Goal: Task Accomplishment & Management: Use online tool/utility

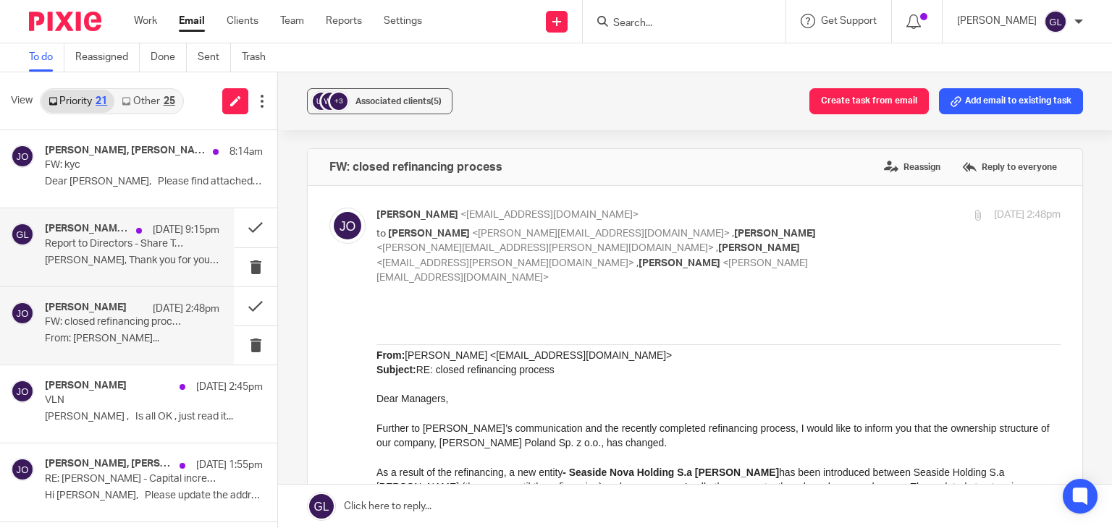
scroll to position [72, 0]
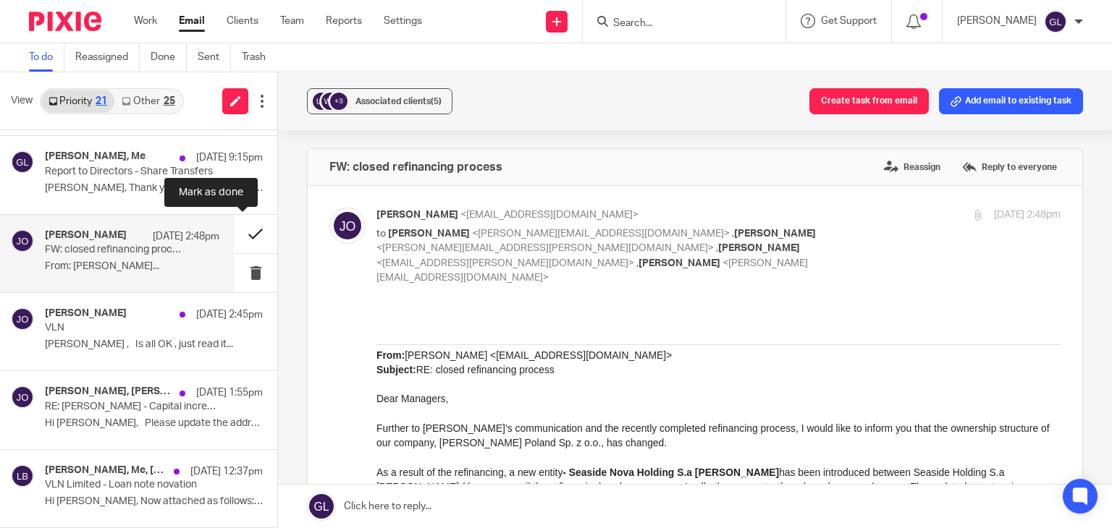
click at [243, 229] on button at bounding box center [255, 234] width 43 height 38
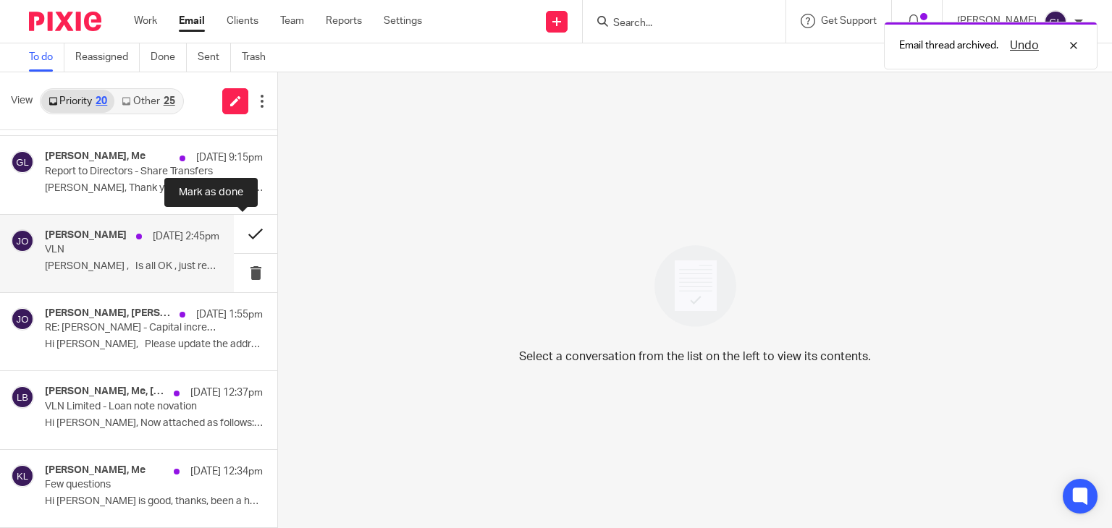
click at [240, 227] on button at bounding box center [255, 234] width 43 height 38
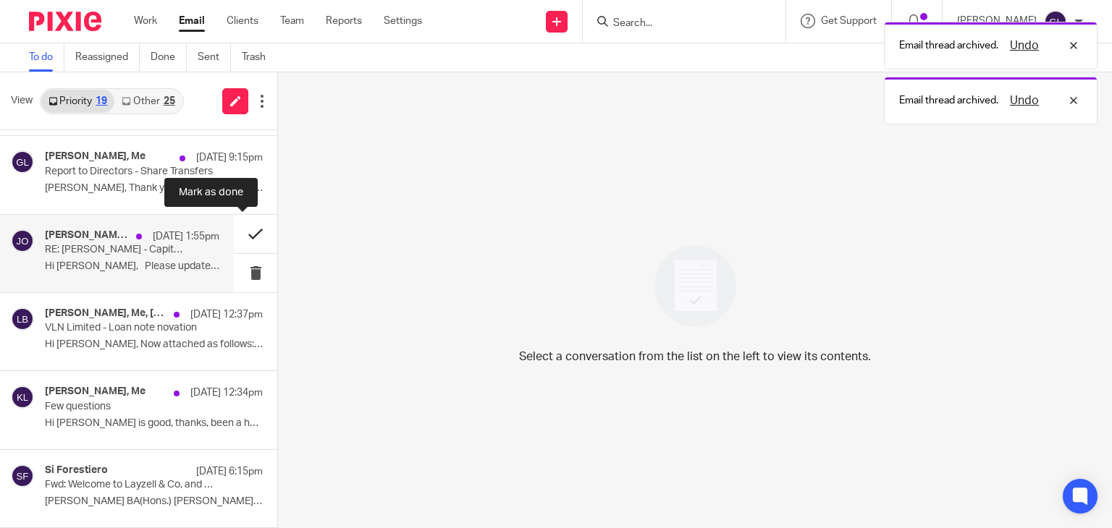
click at [237, 229] on button at bounding box center [255, 234] width 43 height 38
click at [241, 235] on button at bounding box center [255, 234] width 43 height 38
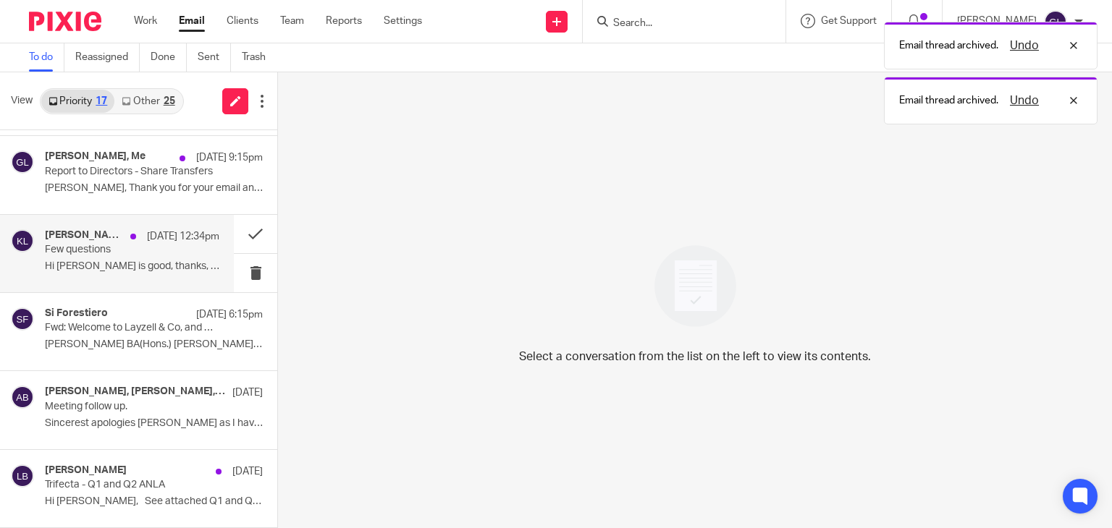
click at [116, 264] on p "Hi [PERSON_NAME] is good, thanks, been a hot..." at bounding box center [132, 267] width 174 height 12
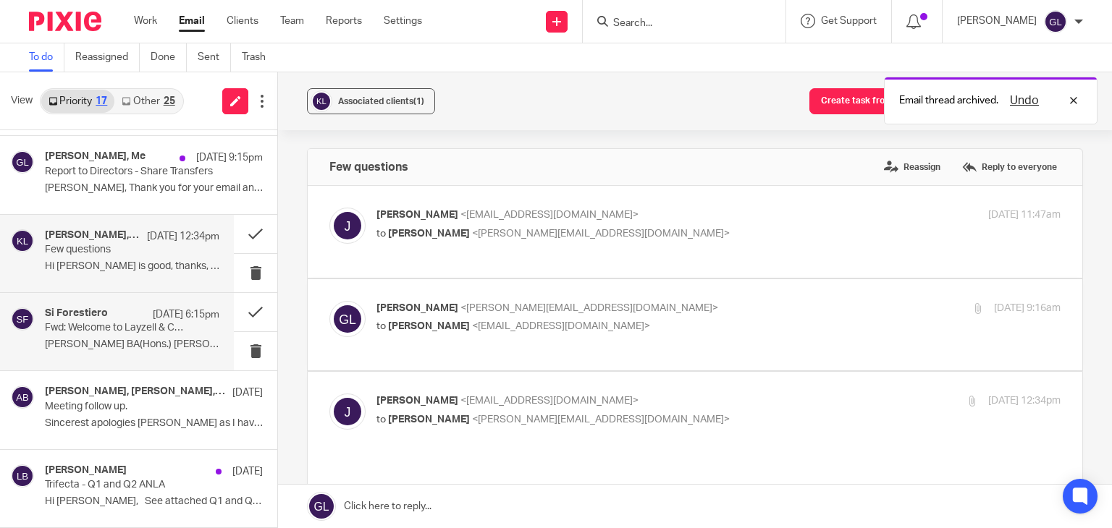
click at [144, 325] on p "Fwd: Welcome to Layzell & Co, and Onboarding Requirements" at bounding box center [115, 328] width 140 height 12
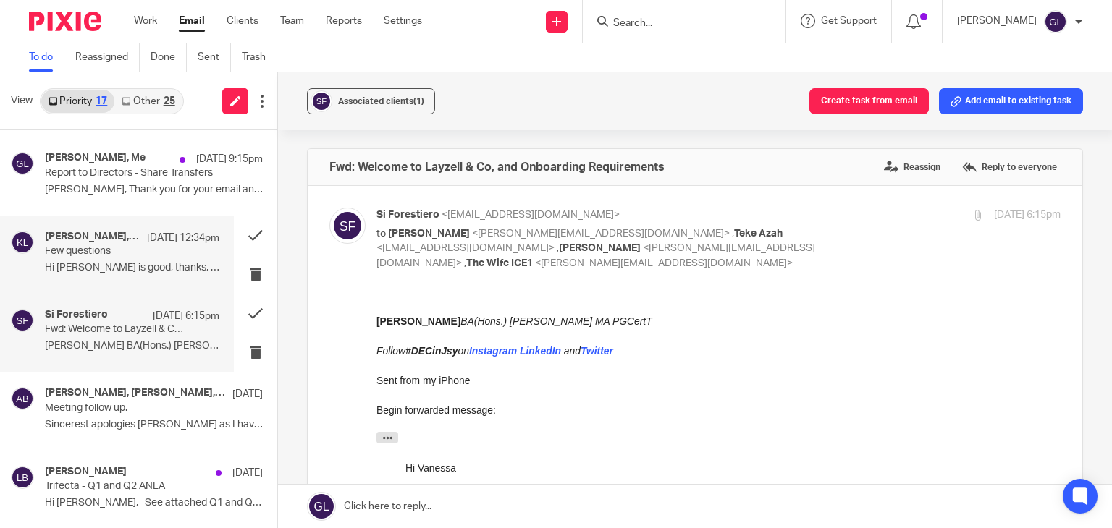
scroll to position [0, 0]
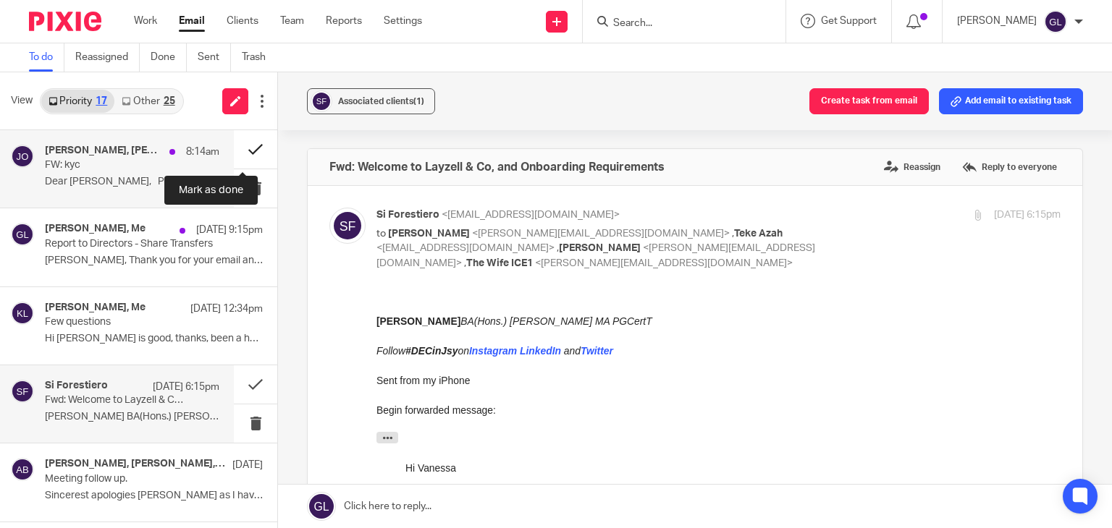
click at [247, 149] on button at bounding box center [255, 149] width 43 height 38
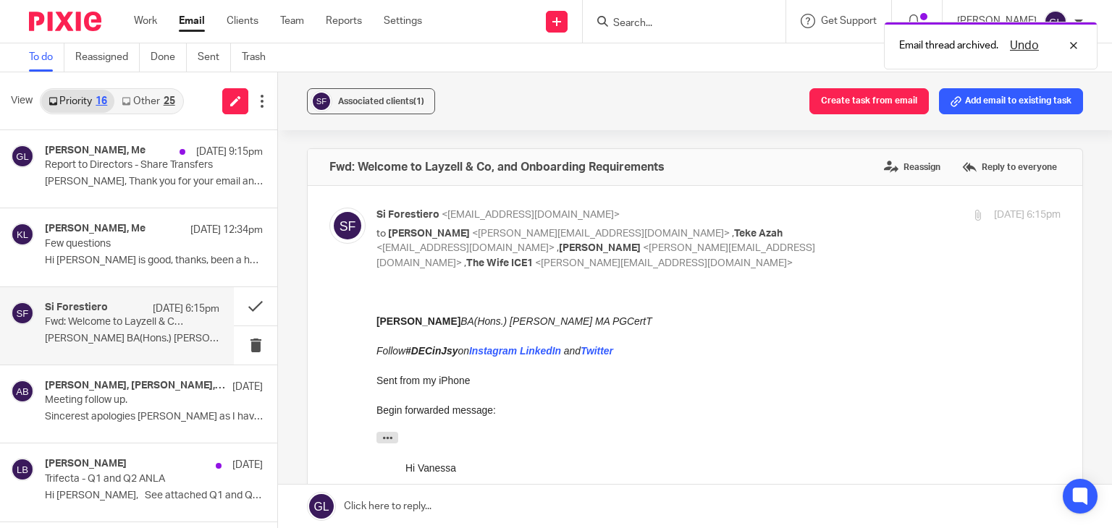
click at [153, 93] on link "Other 25" at bounding box center [147, 101] width 67 height 23
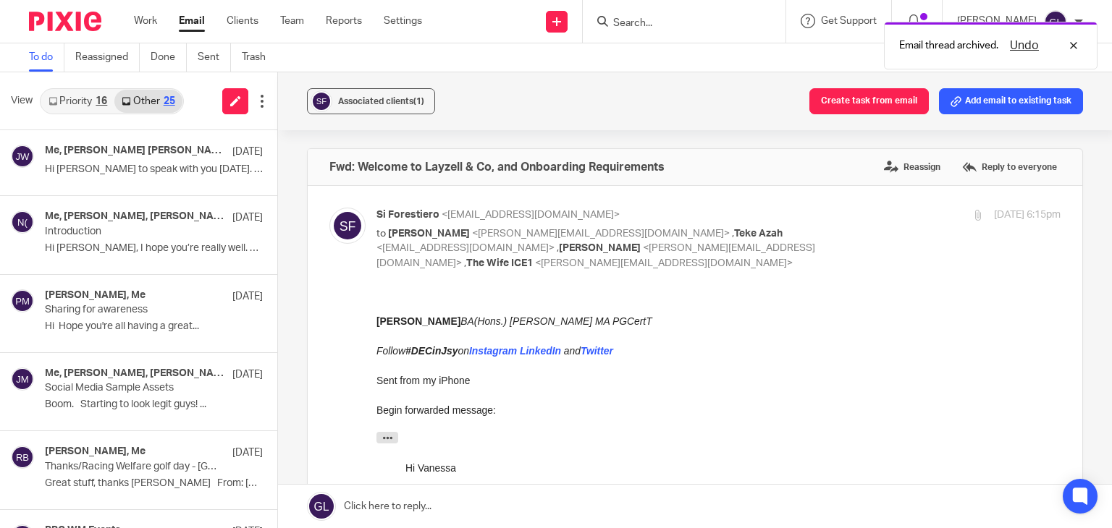
click at [85, 108] on link "Priority 16" at bounding box center [77, 101] width 73 height 23
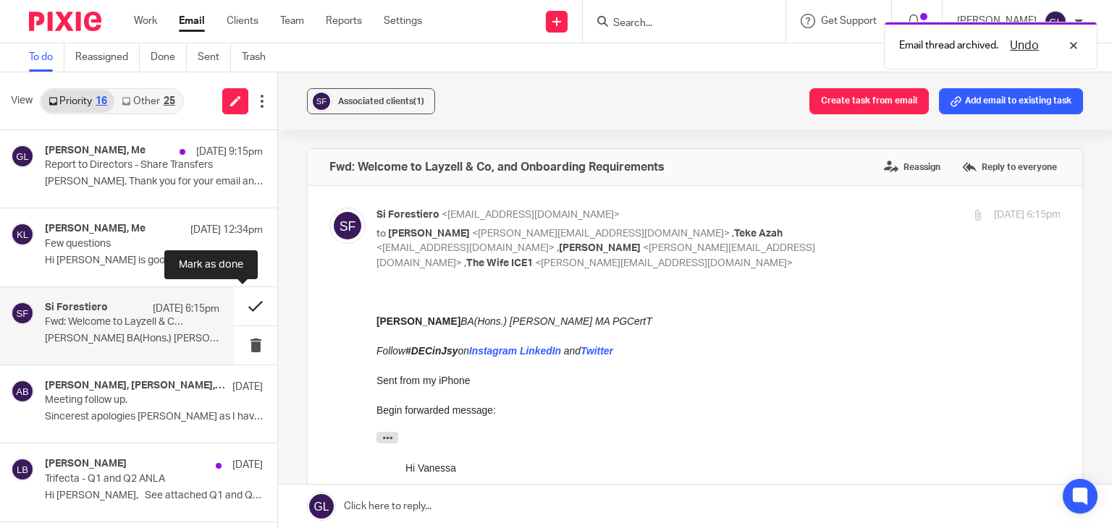
click at [240, 302] on button at bounding box center [255, 306] width 43 height 38
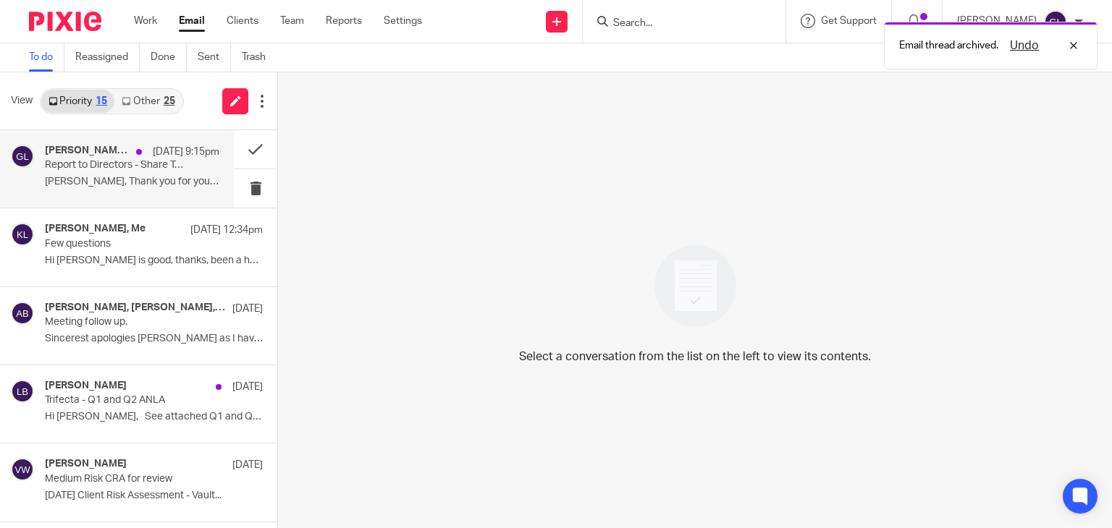
click at [116, 174] on div "[PERSON_NAME], Me [DATE] 9:15pm Report to Directors - Share Transfers [PERSON_N…" at bounding box center [132, 169] width 174 height 48
